Goal: Transaction & Acquisition: Purchase product/service

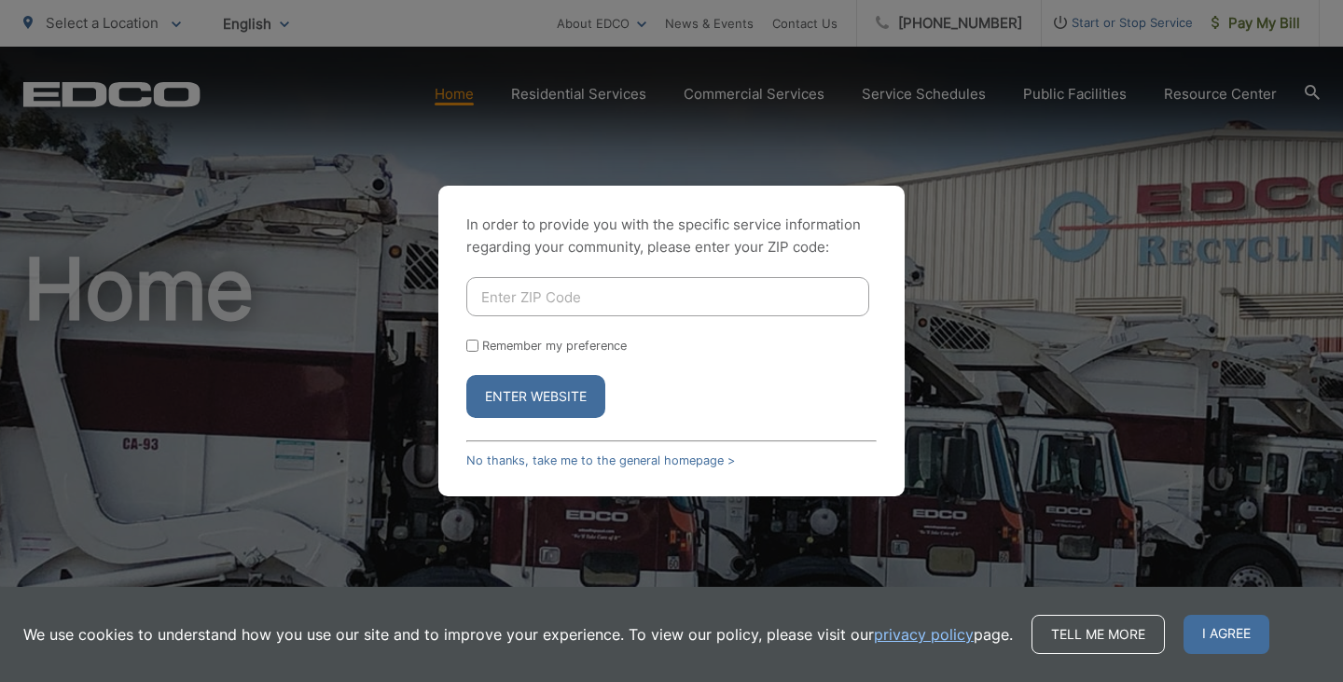
click at [620, 299] on input "Enter ZIP Code" at bounding box center [667, 296] width 403 height 39
type input "92082"
click at [466, 375] on button "Enter Website" at bounding box center [535, 396] width 139 height 43
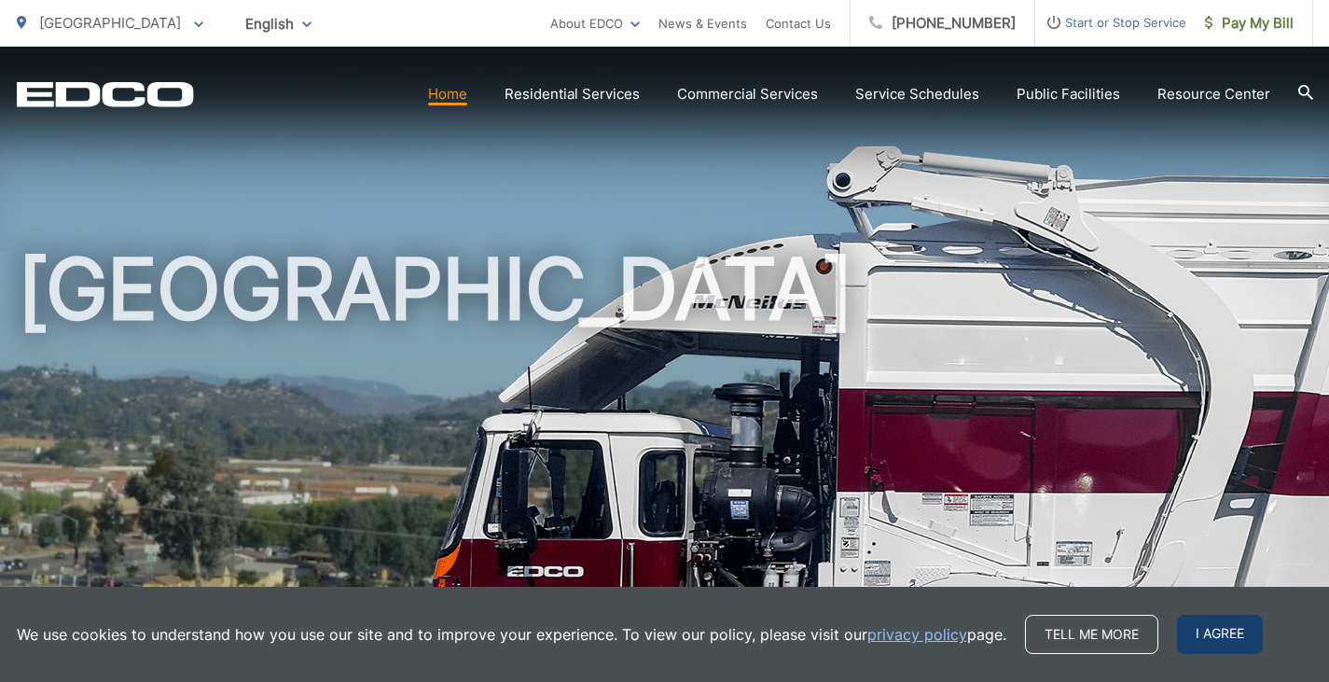
click at [1205, 639] on span "I agree" at bounding box center [1220, 634] width 86 height 39
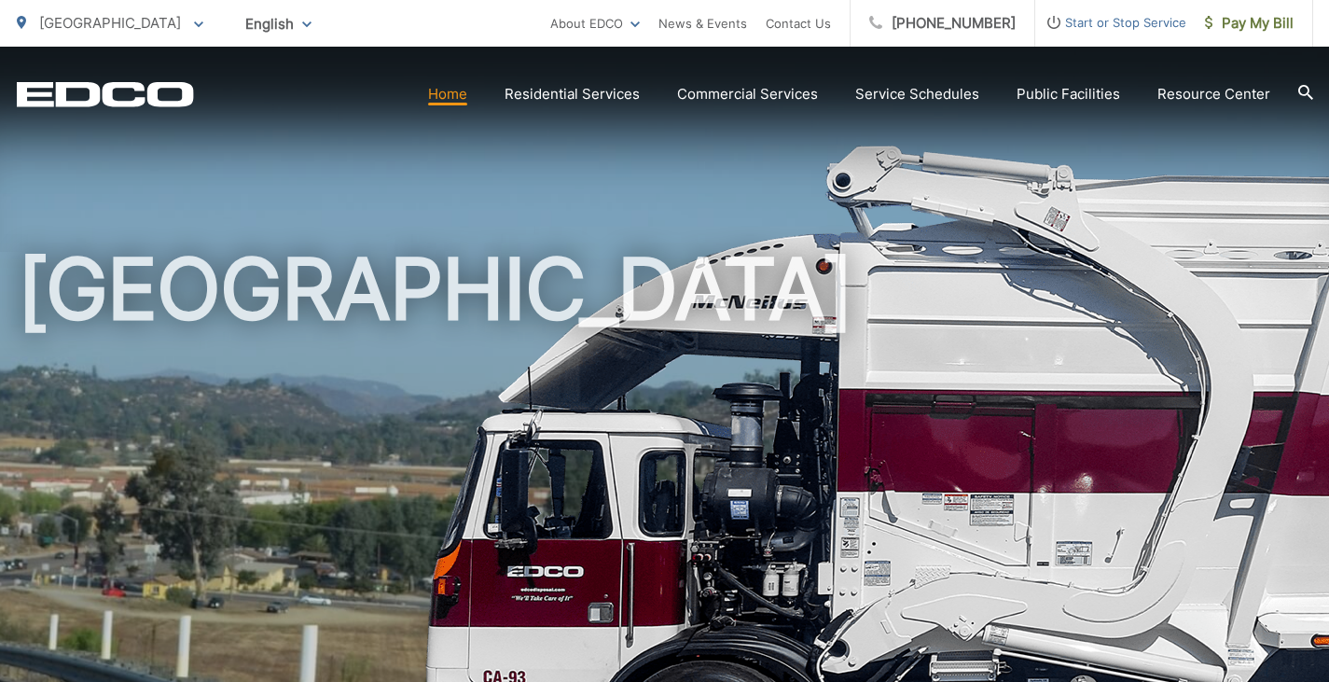
click at [456, 100] on link "Home" at bounding box center [447, 94] width 39 height 22
click at [1260, 27] on span "Pay My Bill" at bounding box center [1249, 23] width 89 height 22
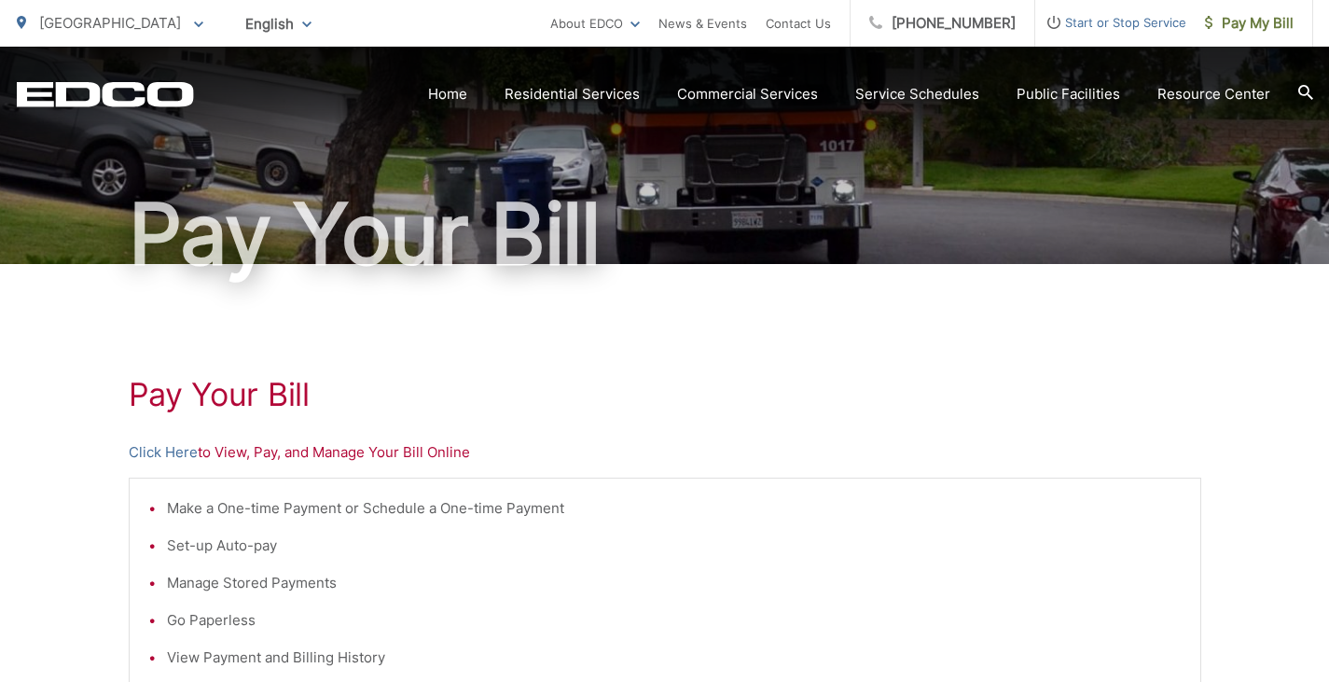
scroll to position [280, 0]
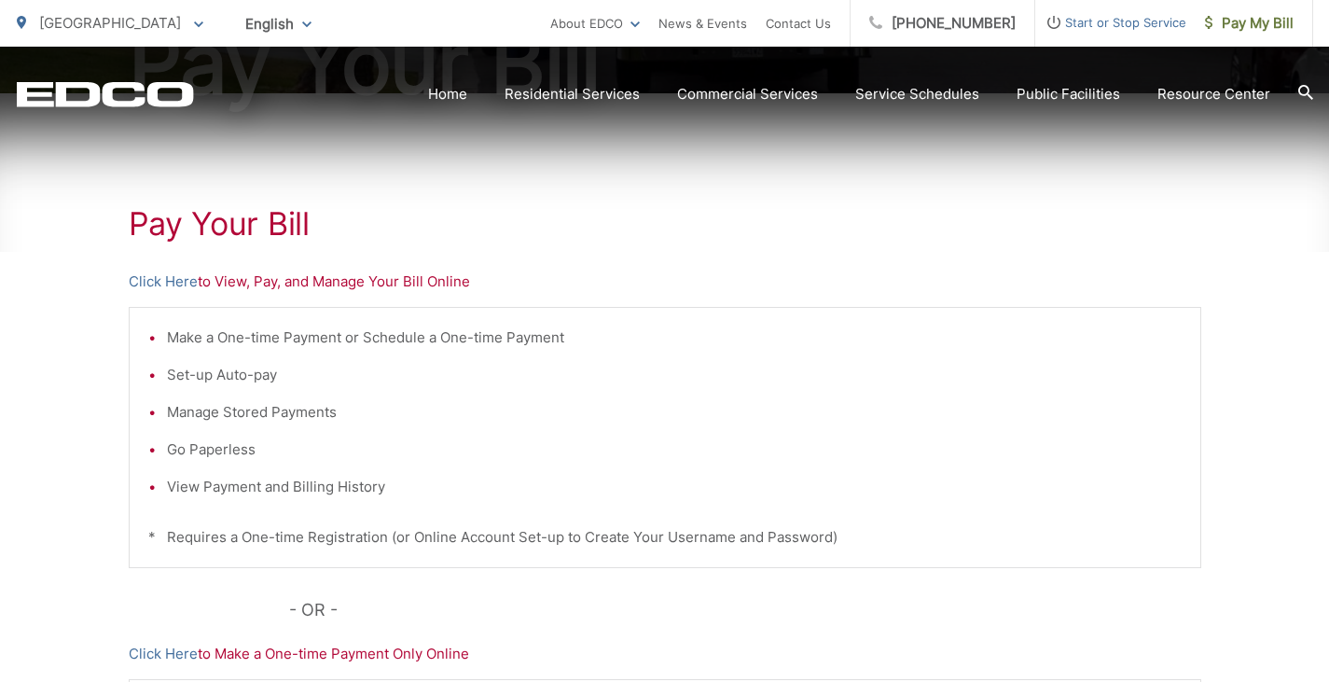
click at [214, 279] on p "Click Here to View, Pay, and Manage Your Bill Online" at bounding box center [665, 281] width 1072 height 22
click at [265, 282] on p "Click Here to View, Pay, and Manage Your Bill Online" at bounding box center [665, 281] width 1072 height 22
click at [121, 283] on div "Pay Your Bill Click Here to View, Pay, and Manage Your Bill Online Make a One-t…" at bounding box center [664, 511] width 1329 height 837
click at [153, 281] on link "Click Here" at bounding box center [163, 281] width 69 height 22
